Goal: Check status: Check status

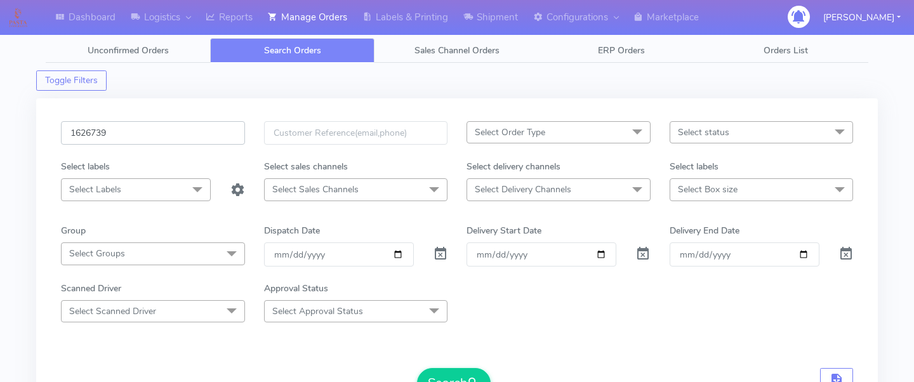
click at [137, 140] on input "1626739" at bounding box center [153, 132] width 184 height 23
paste input "1622807"
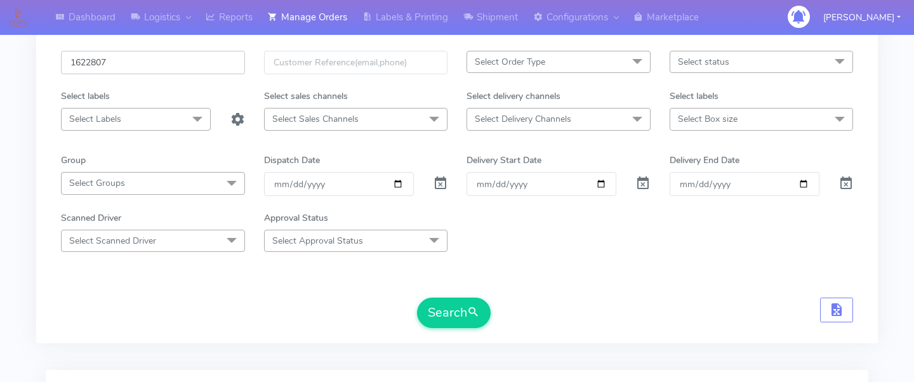
scroll to position [122, 0]
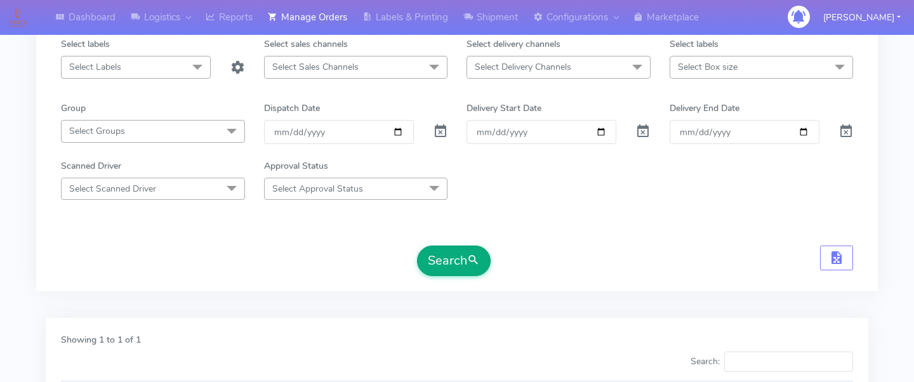
type input "1622807"
click at [447, 260] on button "Search" at bounding box center [454, 261] width 74 height 30
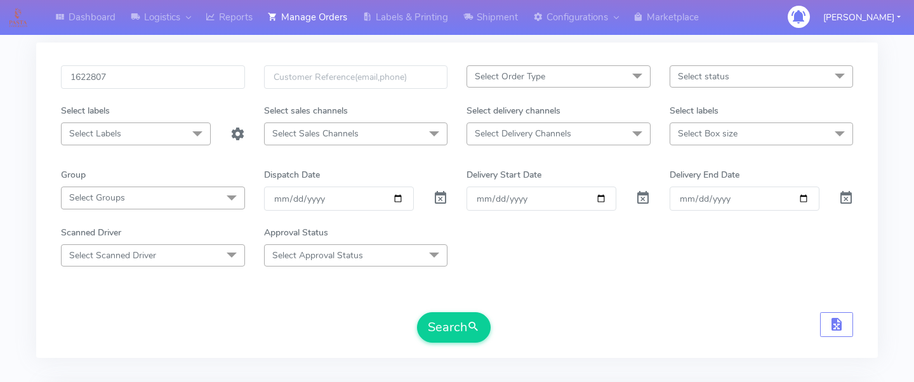
scroll to position [0, 0]
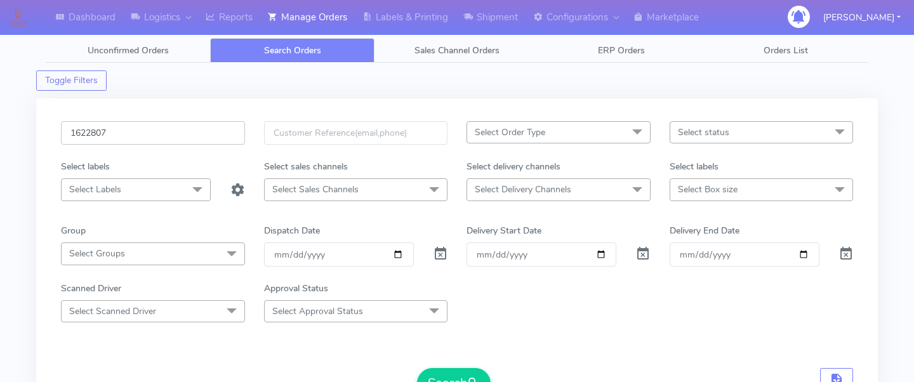
click at [194, 136] on input "1622807" at bounding box center [153, 132] width 184 height 23
paste input "1627287"
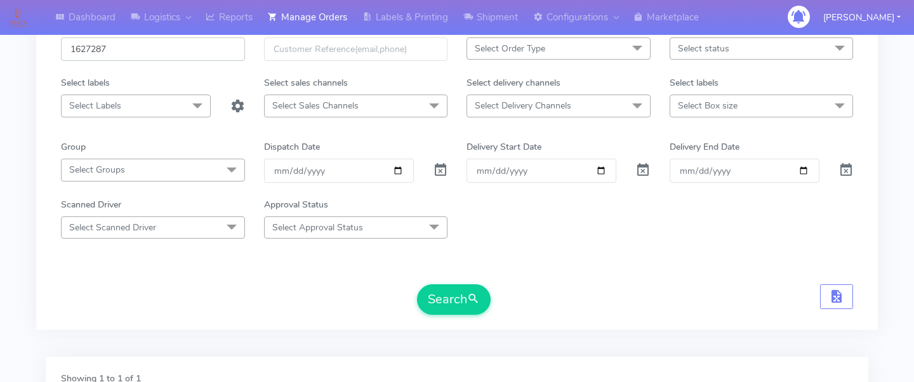
scroll to position [108, 0]
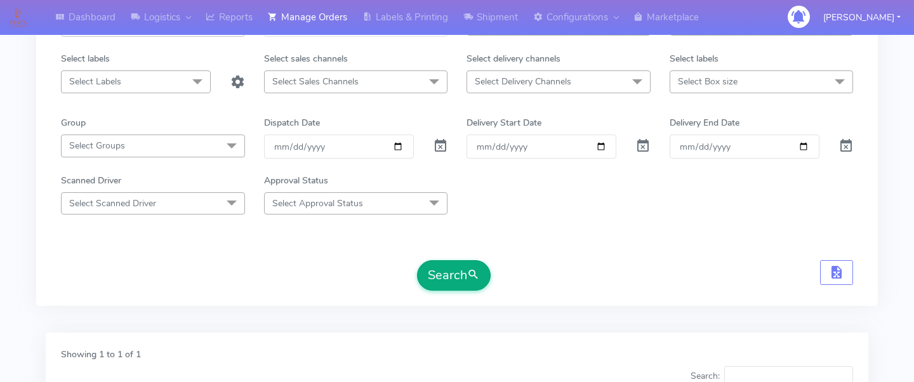
type input "1627287"
click at [460, 270] on button "Search" at bounding box center [454, 275] width 74 height 30
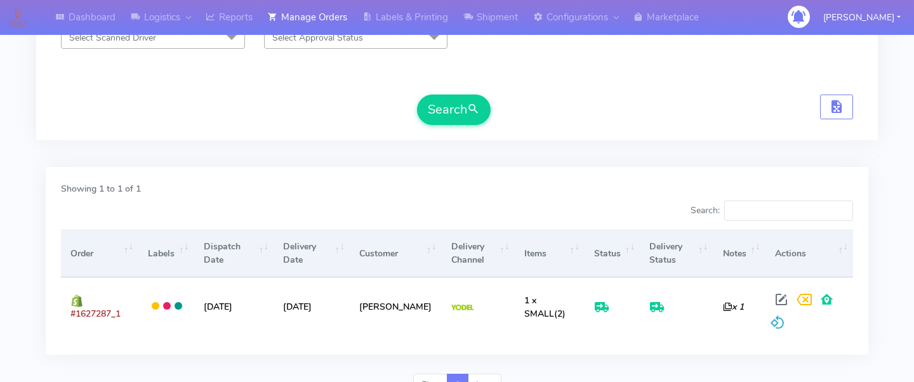
scroll to position [0, 0]
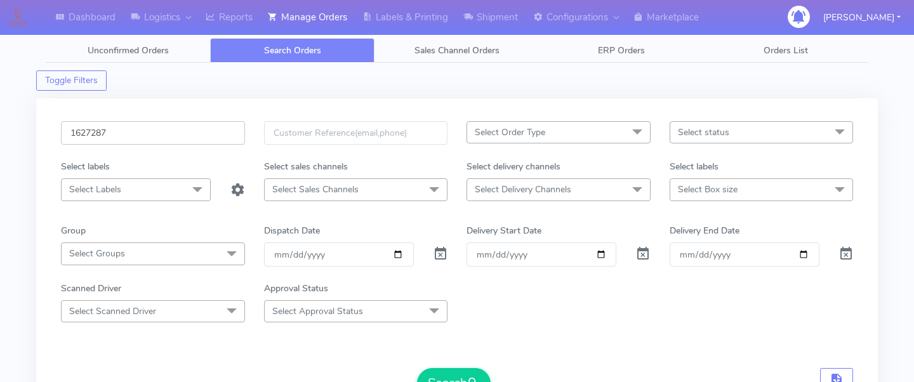
click at [201, 134] on input "1627287" at bounding box center [153, 132] width 184 height 23
paste input "1626578"
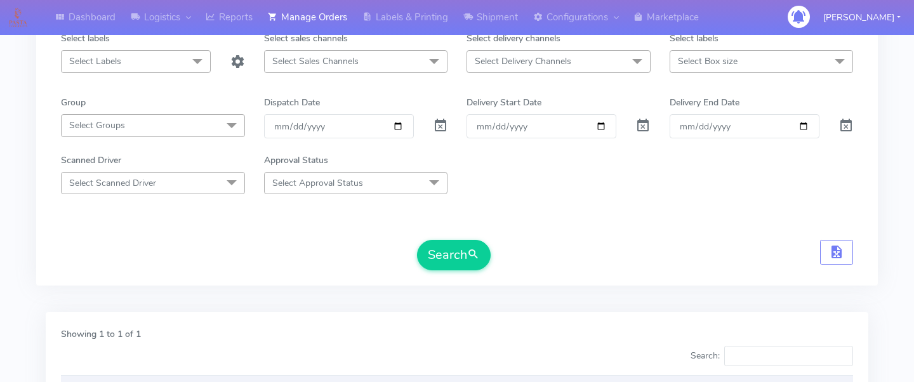
scroll to position [166, 0]
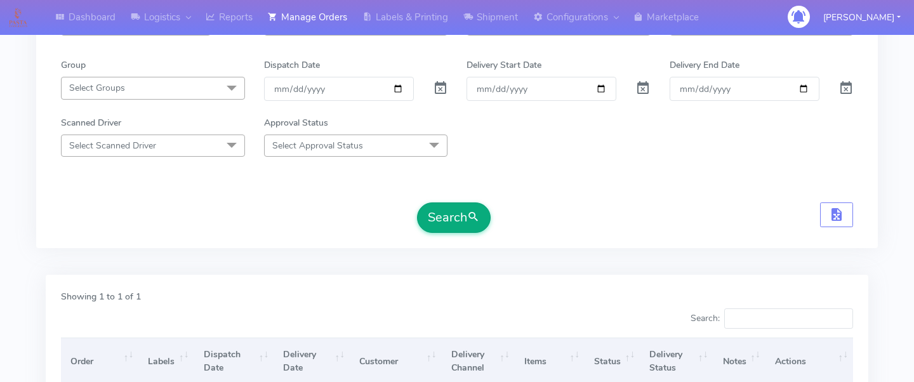
type input "1626578"
click at [440, 216] on button "Search" at bounding box center [454, 217] width 74 height 30
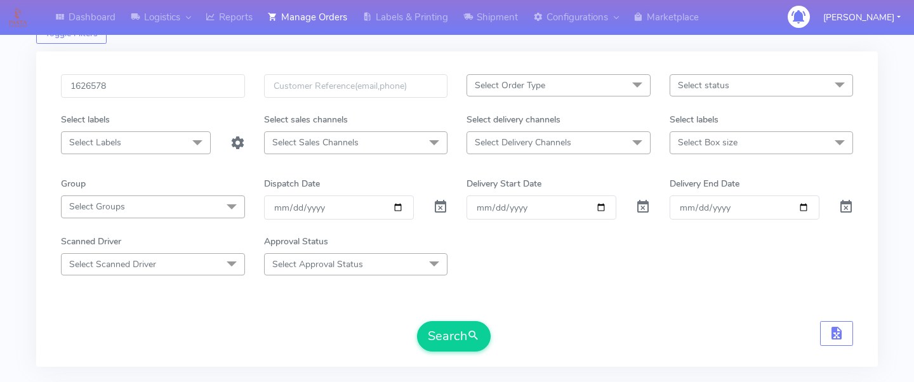
scroll to position [0, 0]
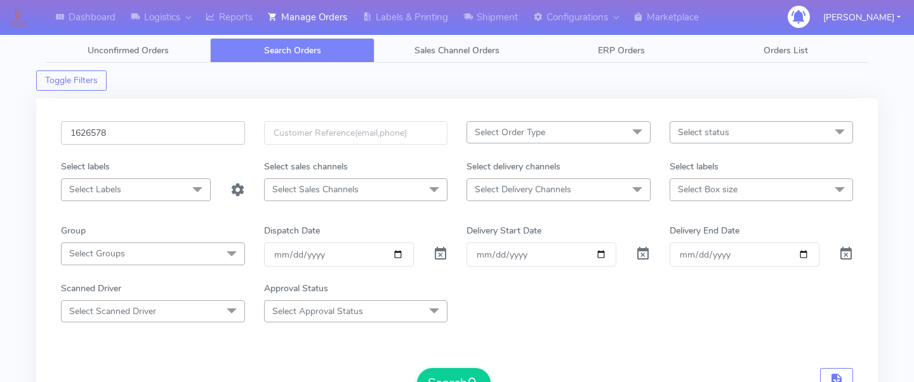
click at [207, 122] on input "1626578" at bounding box center [153, 132] width 184 height 23
paste input "1625752A"
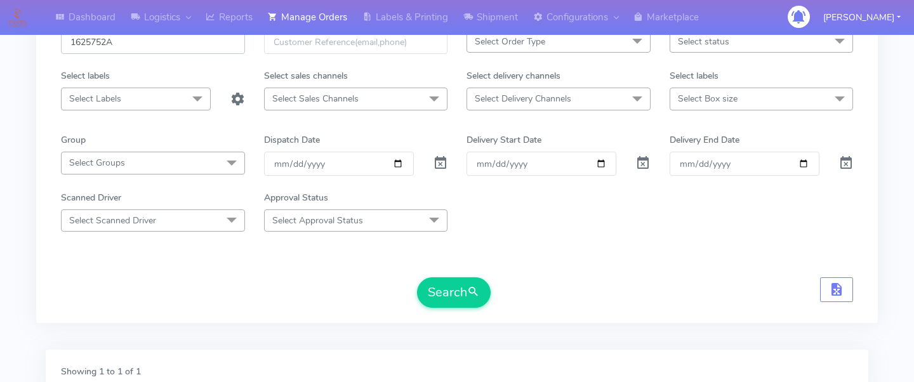
scroll to position [136, 0]
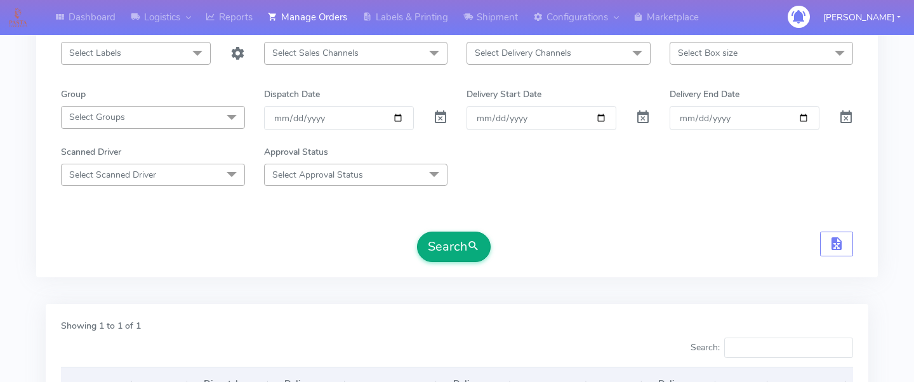
type input "1625752A"
click at [437, 244] on button "Search" at bounding box center [454, 247] width 74 height 30
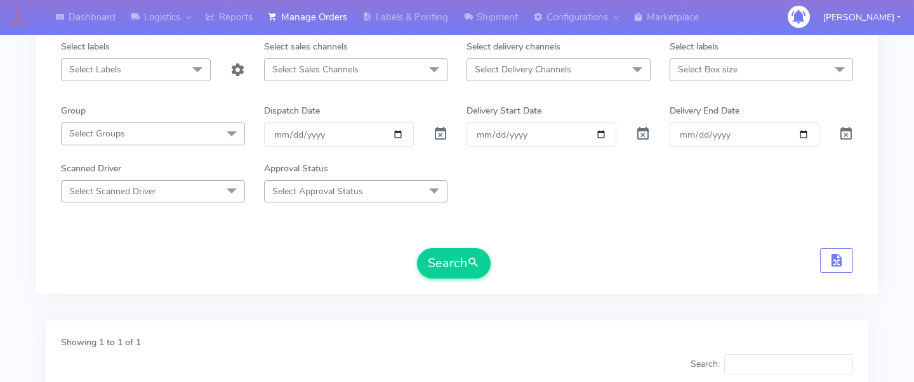
scroll to position [0, 0]
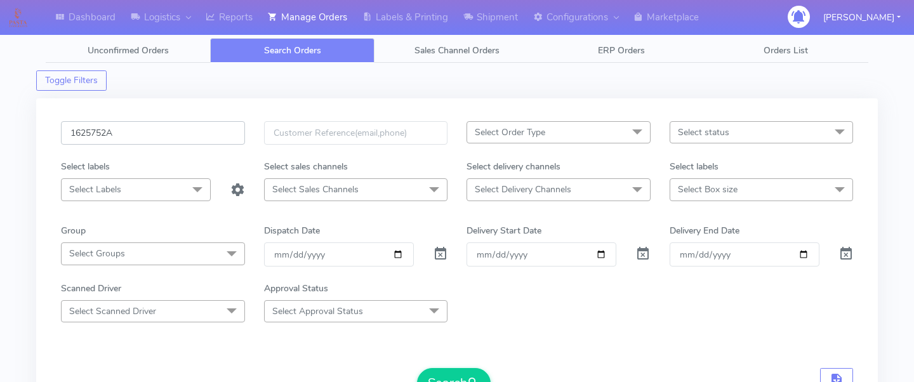
click at [172, 121] on input "1625752A" at bounding box center [153, 132] width 184 height 23
paste input "1625809"
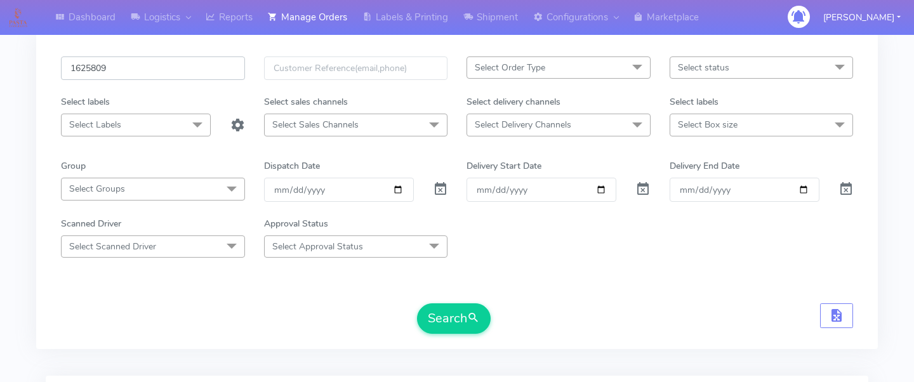
scroll to position [95, 0]
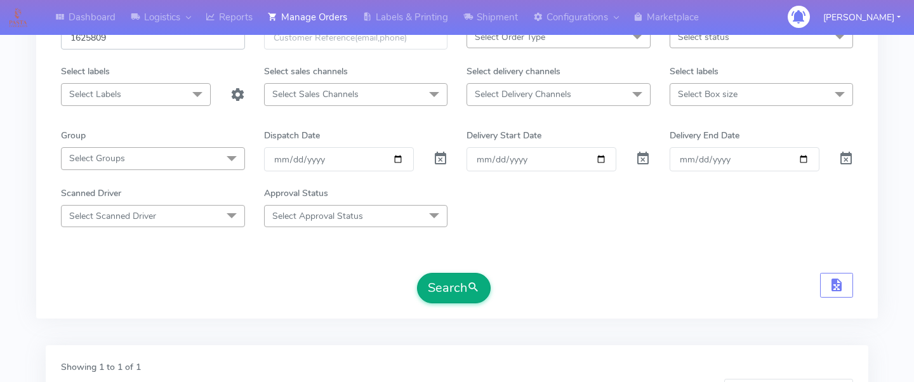
type input "1625809"
click at [454, 287] on button "Search" at bounding box center [454, 288] width 74 height 30
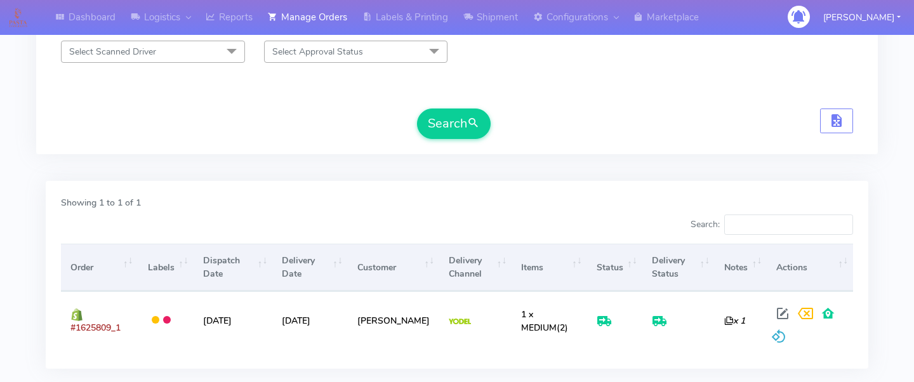
scroll to position [0, 0]
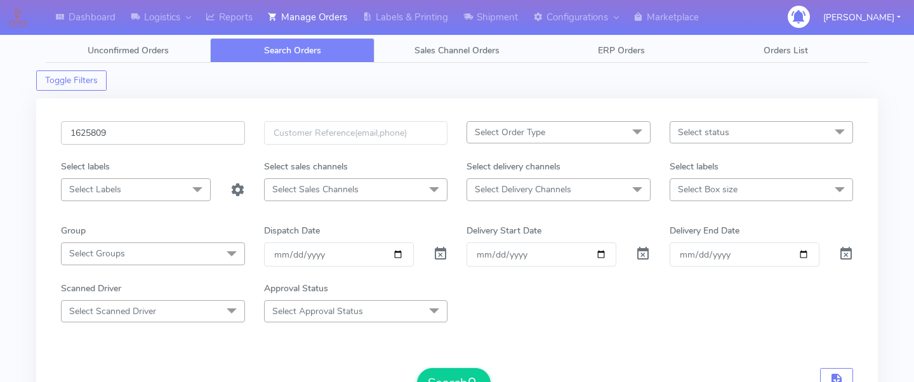
click at [95, 135] on input "1625809" at bounding box center [153, 132] width 184 height 23
paste input "1627412"
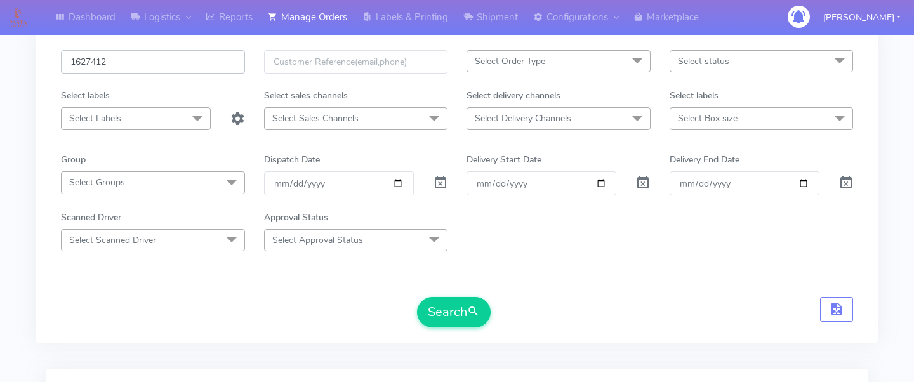
type input "1627412"
click at [432, 296] on form "1627412 Select Order Type Select All MEALS ATAVI One Off Pasta Club Gift Kit Ev…" at bounding box center [457, 188] width 792 height 277
click at [447, 312] on button "Search" at bounding box center [454, 312] width 74 height 30
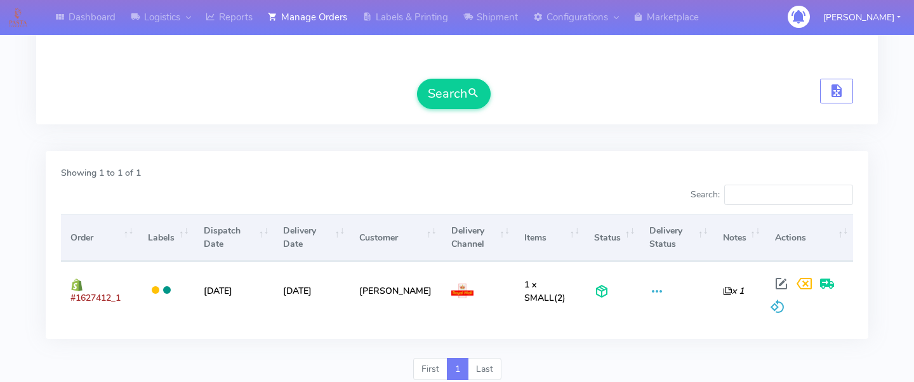
scroll to position [294, 0]
